Goal: Task Accomplishment & Management: Manage account settings

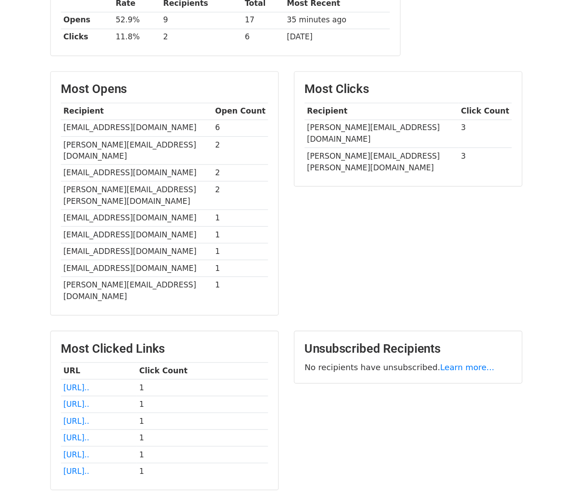
scroll to position [153, 0]
